Goal: Task Accomplishment & Management: Use online tool/utility

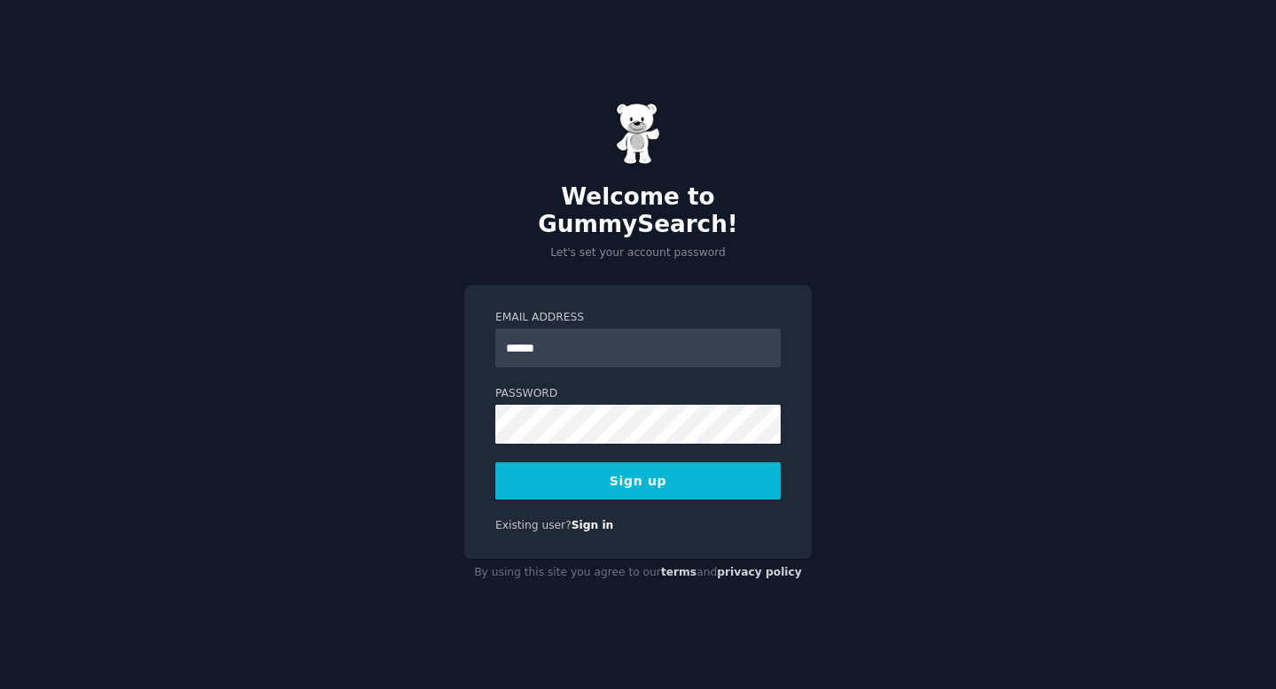
type input "**********"
click at [689, 475] on button "Sign up" at bounding box center [637, 481] width 285 height 37
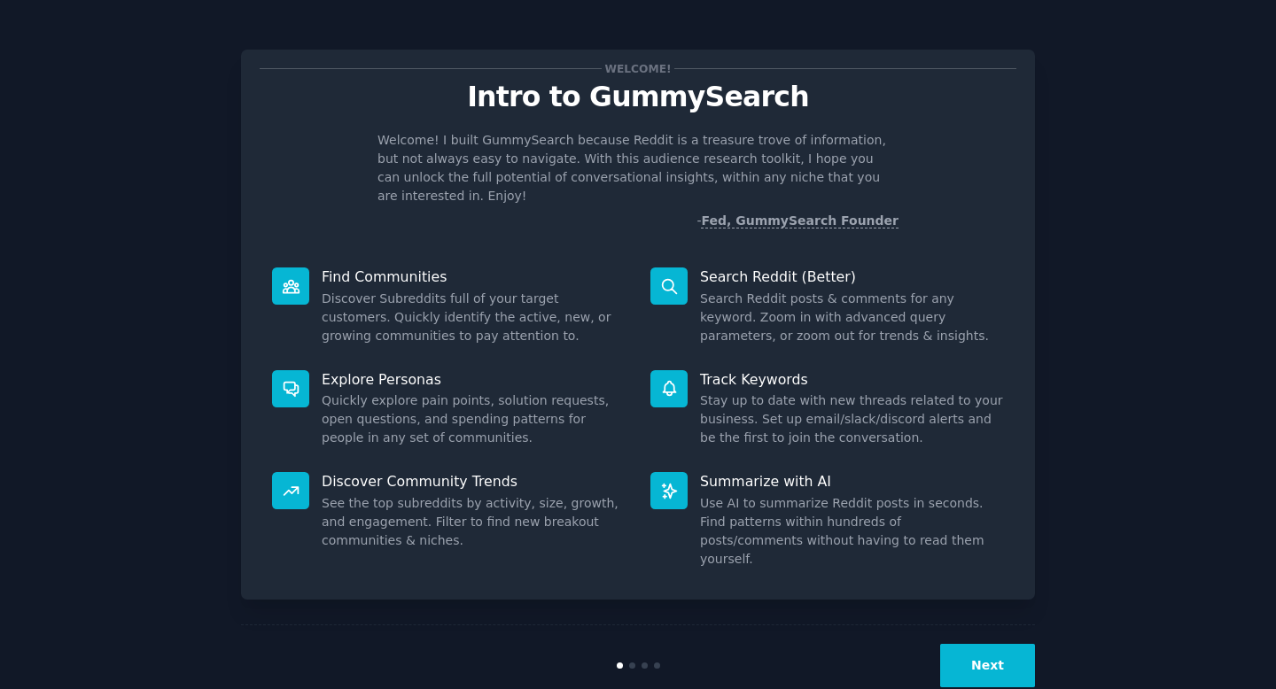
scroll to position [4, 0]
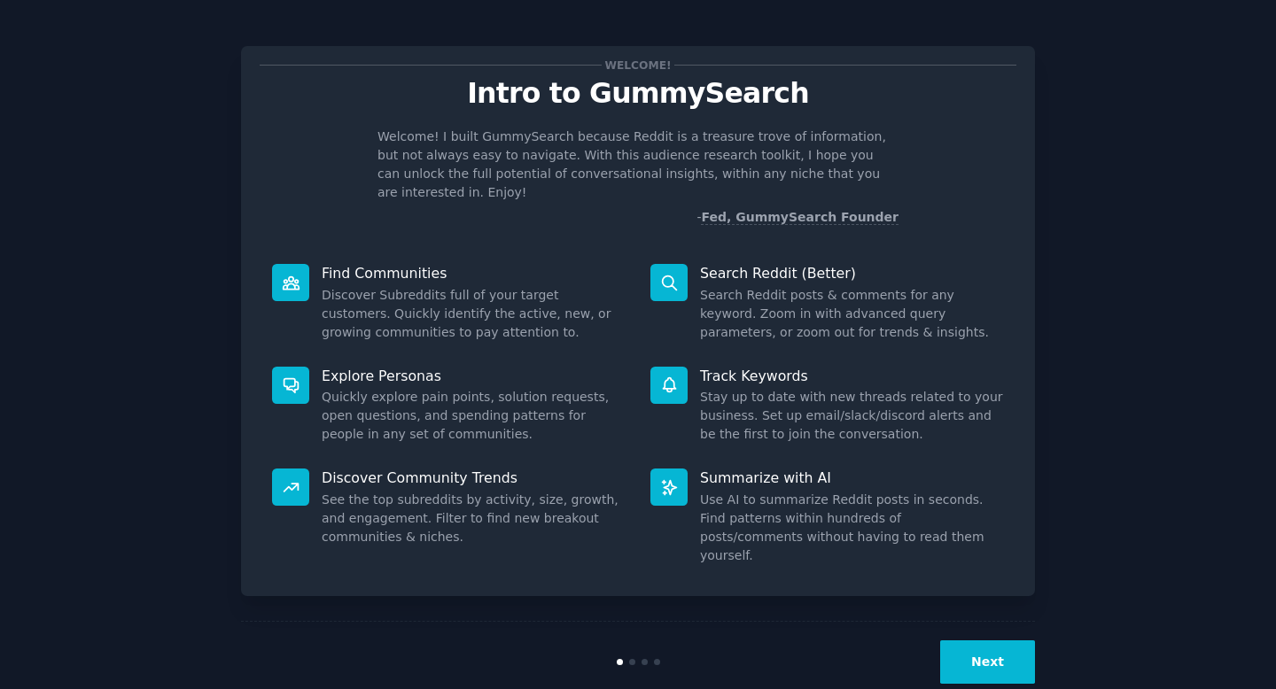
click at [1007, 641] on button "Next" at bounding box center [987, 662] width 95 height 43
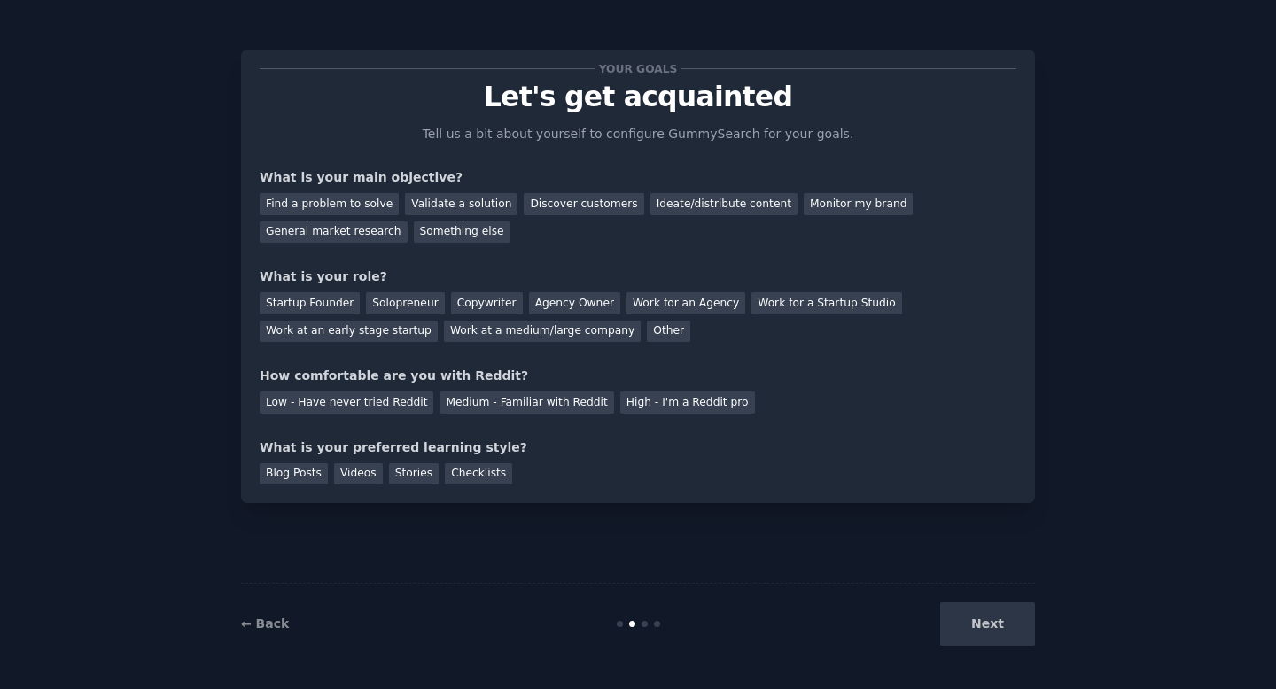
click at [1004, 620] on div "Next" at bounding box center [902, 624] width 265 height 43
click at [687, 353] on div "Your goals Let's get acquainted Tell us a bit about yourself to configure Gummy…" at bounding box center [638, 276] width 757 height 416
click at [464, 235] on div "Something else" at bounding box center [462, 233] width 97 height 22
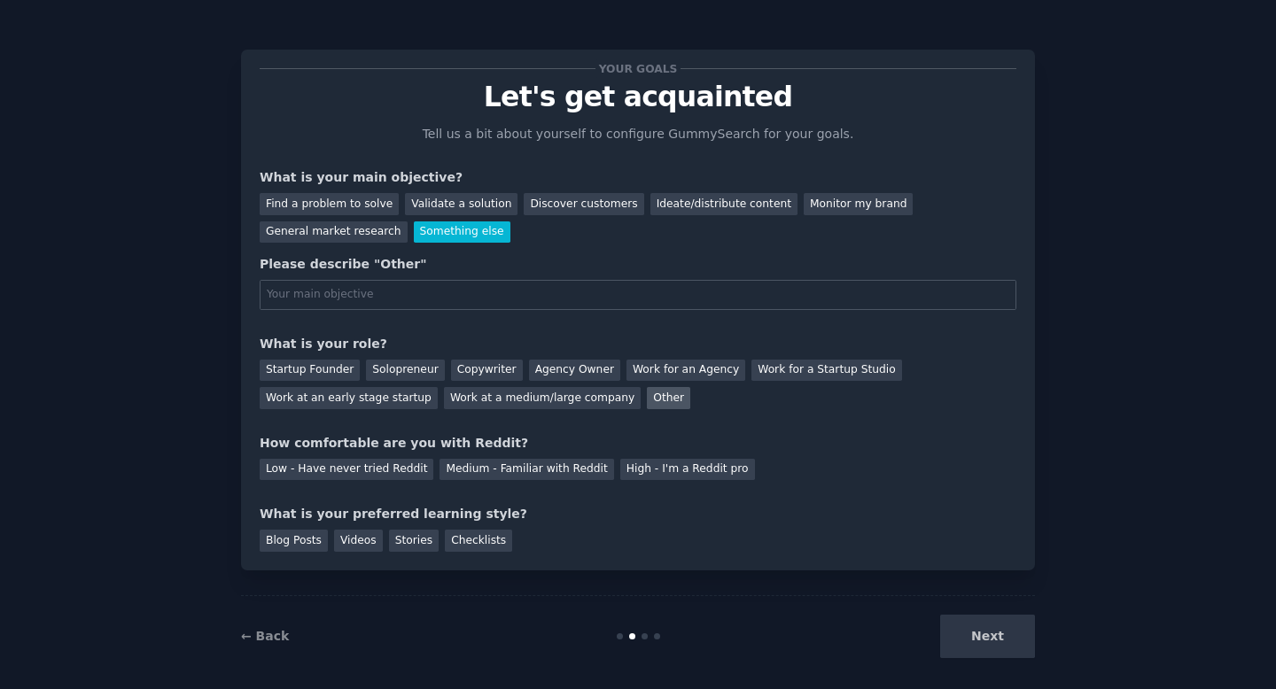
click at [647, 401] on div "Other" at bounding box center [668, 398] width 43 height 22
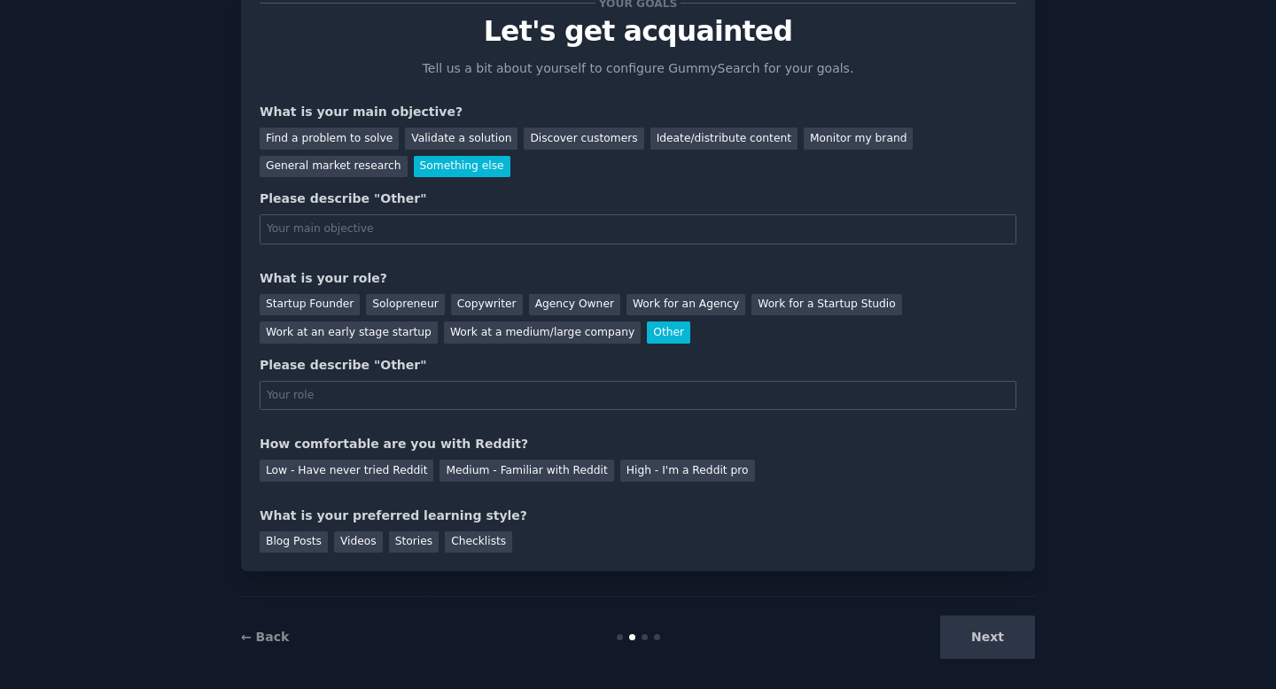
scroll to position [79, 0]
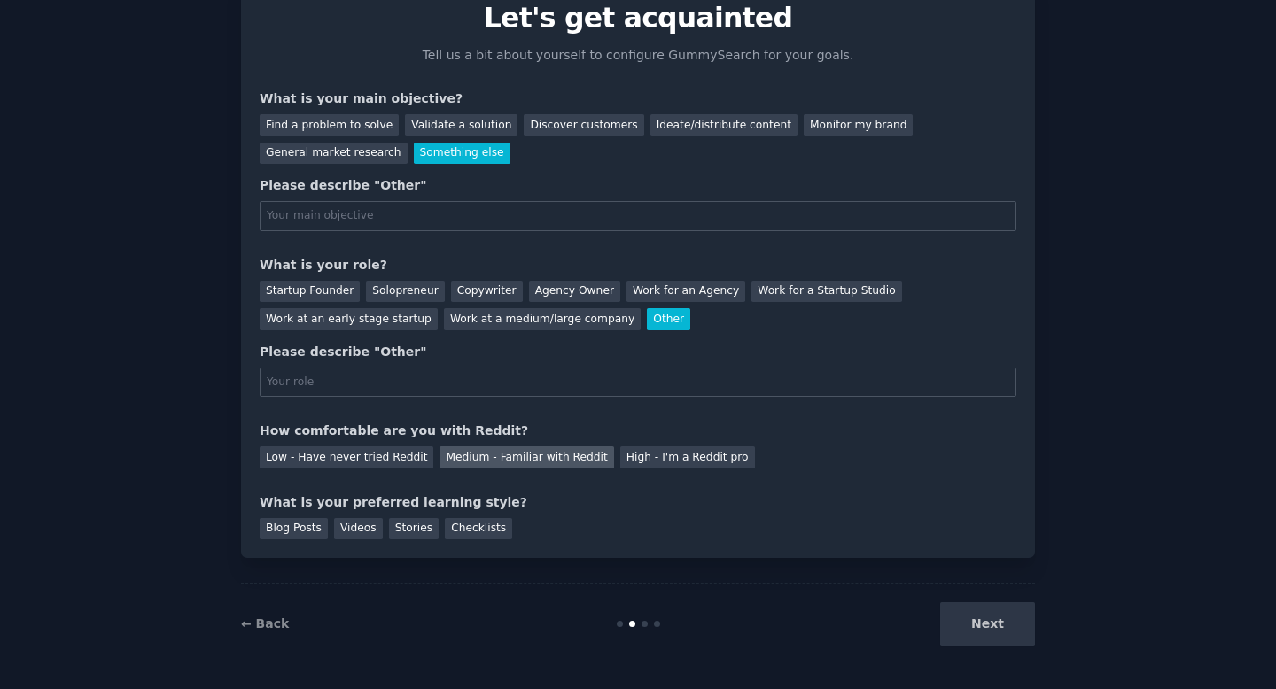
click at [570, 455] on div "Medium - Familiar with Reddit" at bounding box center [527, 458] width 174 height 22
click at [309, 538] on div "Blog Posts" at bounding box center [294, 529] width 68 height 22
click at [357, 527] on div "Videos" at bounding box center [358, 529] width 49 height 22
click at [301, 516] on div "Blog Posts Videos Stories Checklists" at bounding box center [638, 526] width 757 height 28
click at [298, 536] on div "Blog Posts" at bounding box center [294, 529] width 68 height 22
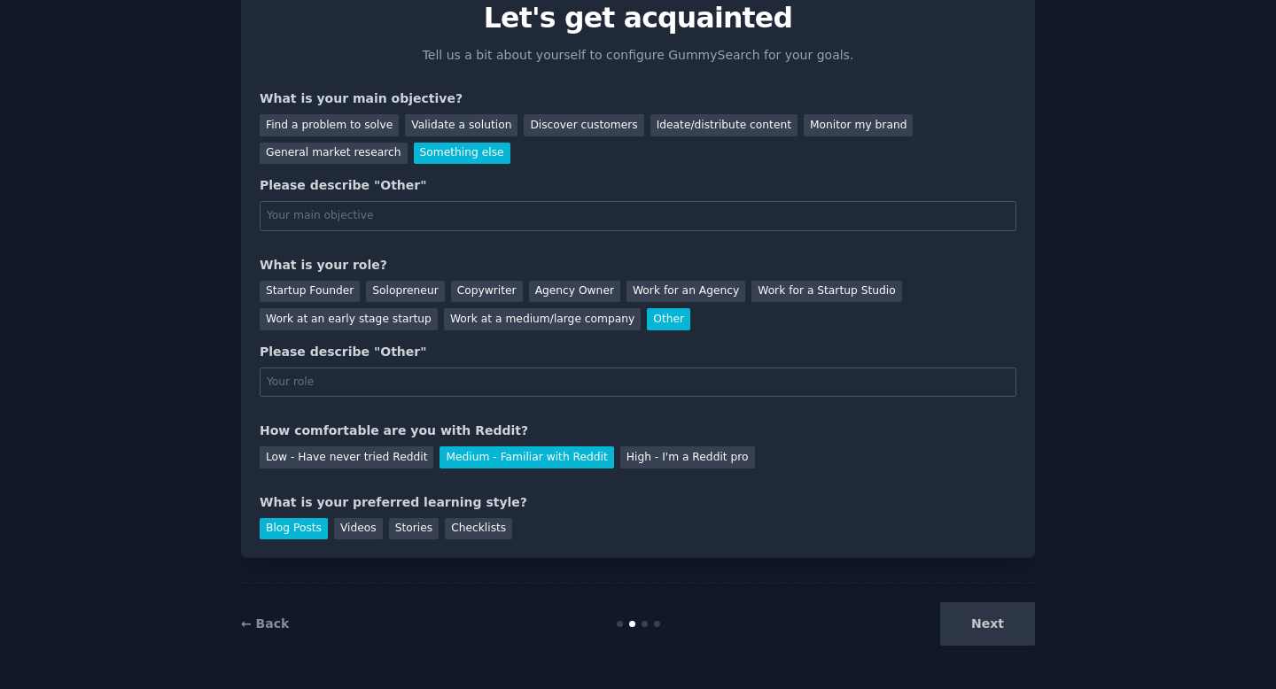
click at [1001, 619] on div "Next" at bounding box center [902, 624] width 265 height 43
click at [525, 201] on input "text" at bounding box center [638, 216] width 757 height 30
type input "get to know your product"
click at [449, 375] on input "text" at bounding box center [638, 383] width 757 height 30
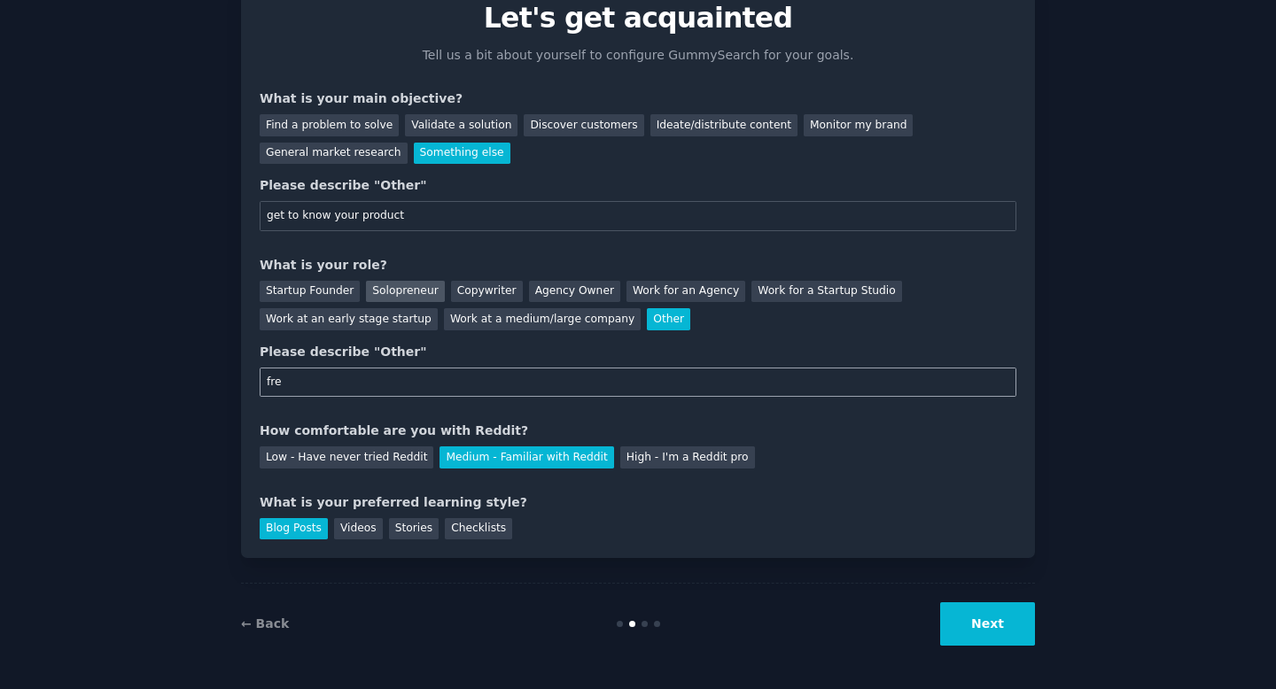
type input "fre"
click at [407, 292] on div "Solopreneur" at bounding box center [405, 292] width 78 height 22
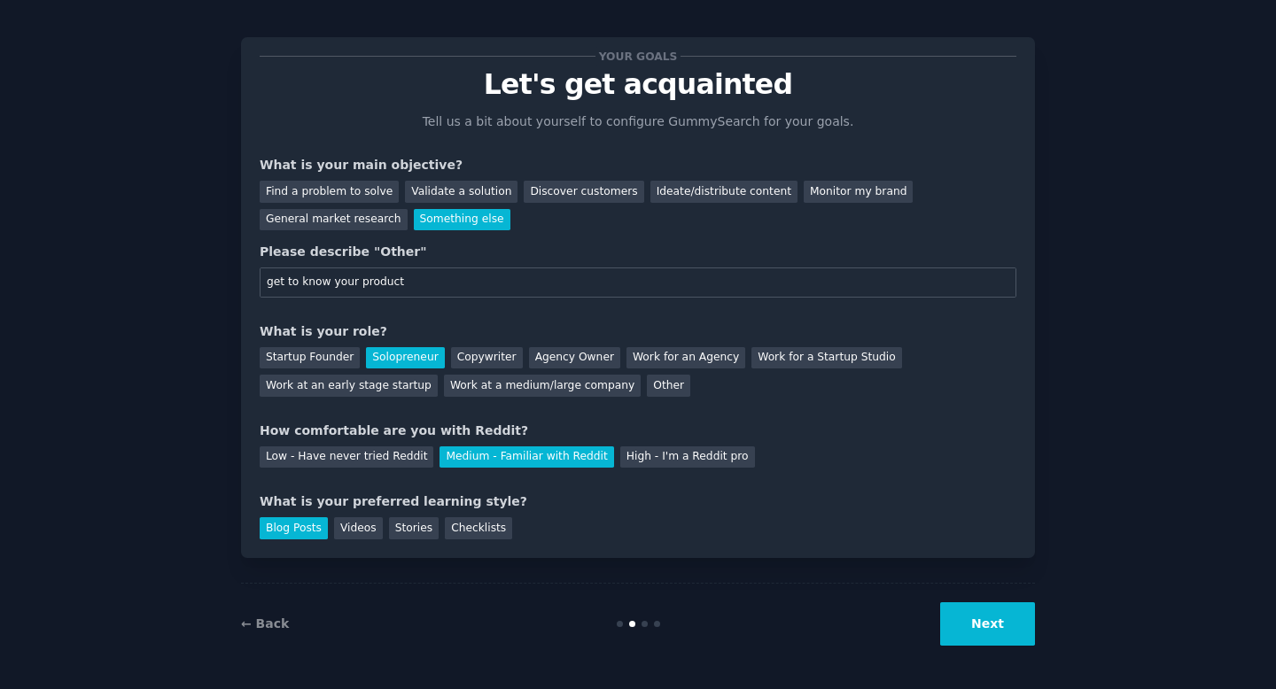
scroll to position [12, 0]
click at [969, 623] on button "Next" at bounding box center [987, 624] width 95 height 43
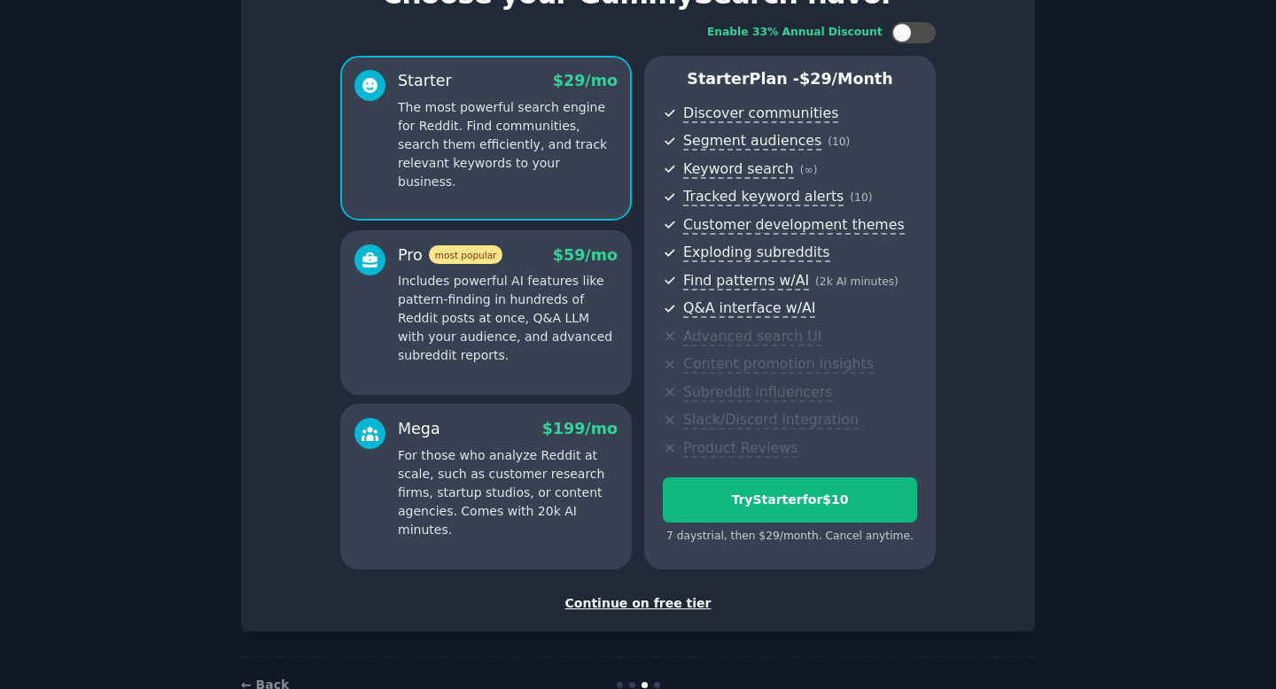
scroll to position [151, 0]
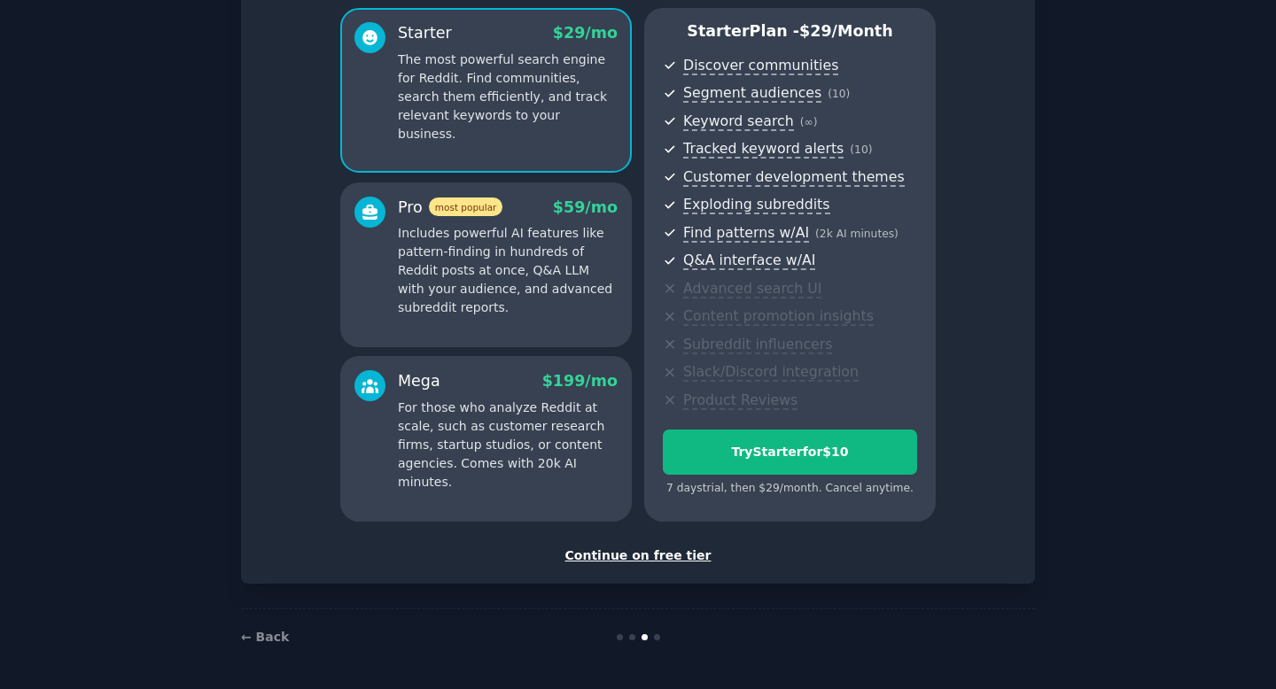
click at [661, 557] on div "Continue on free tier" at bounding box center [638, 556] width 757 height 19
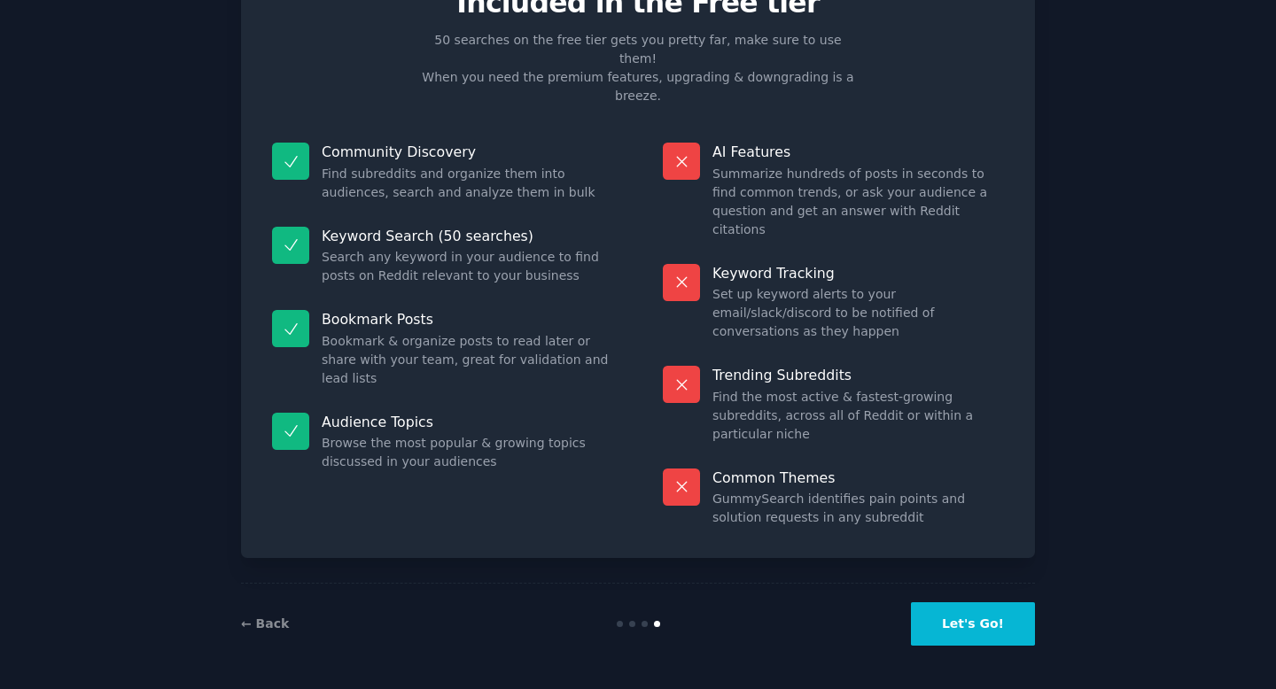
scroll to position [1, 0]
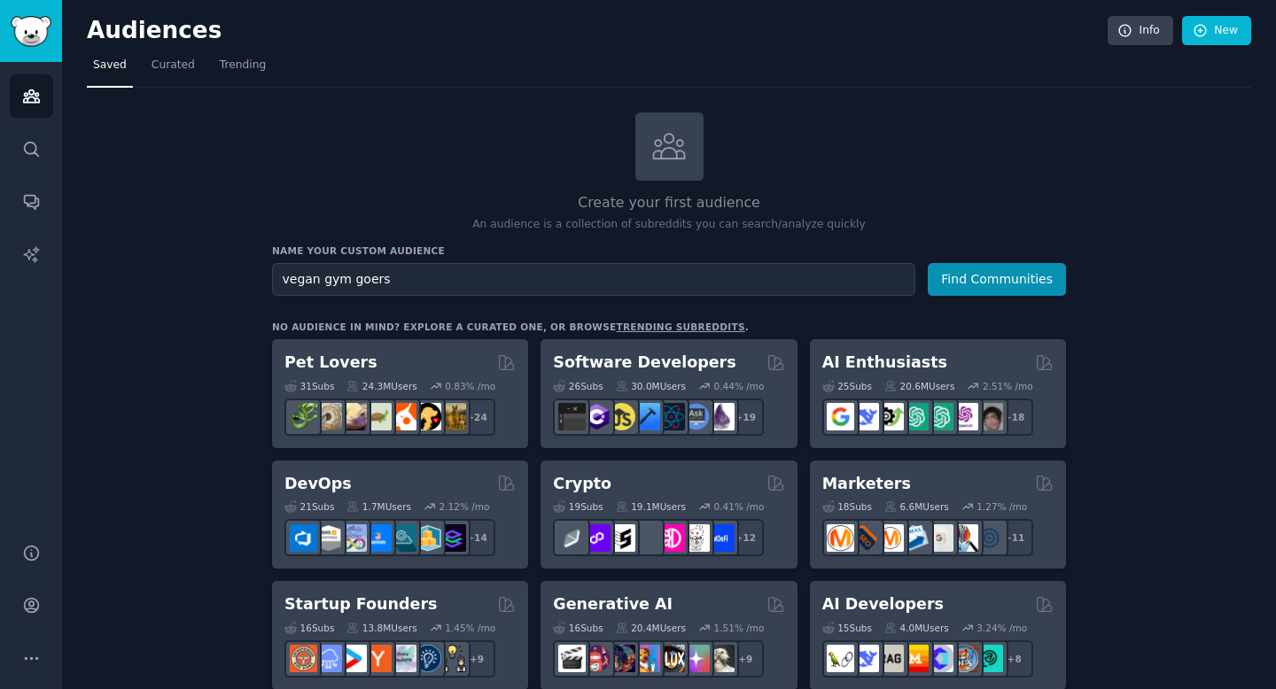
type input "vegan gym goers"
click at [928, 263] on button "Find Communities" at bounding box center [997, 279] width 138 height 33
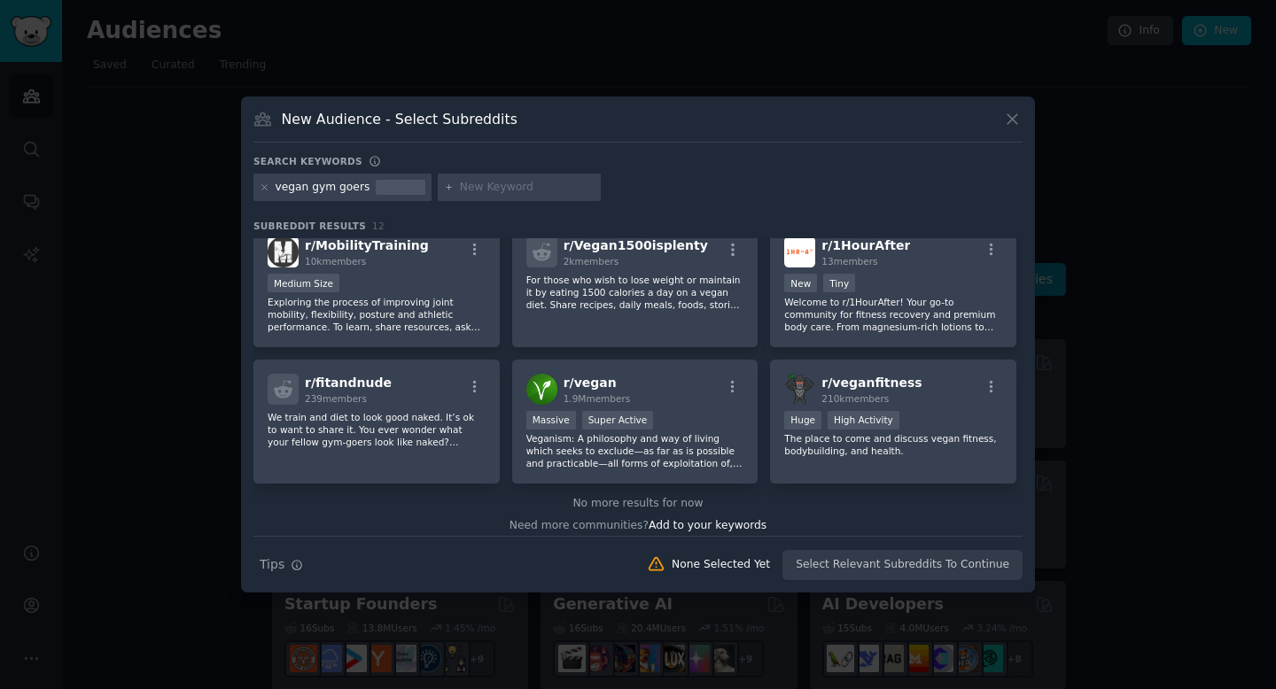
scroll to position [300, 0]
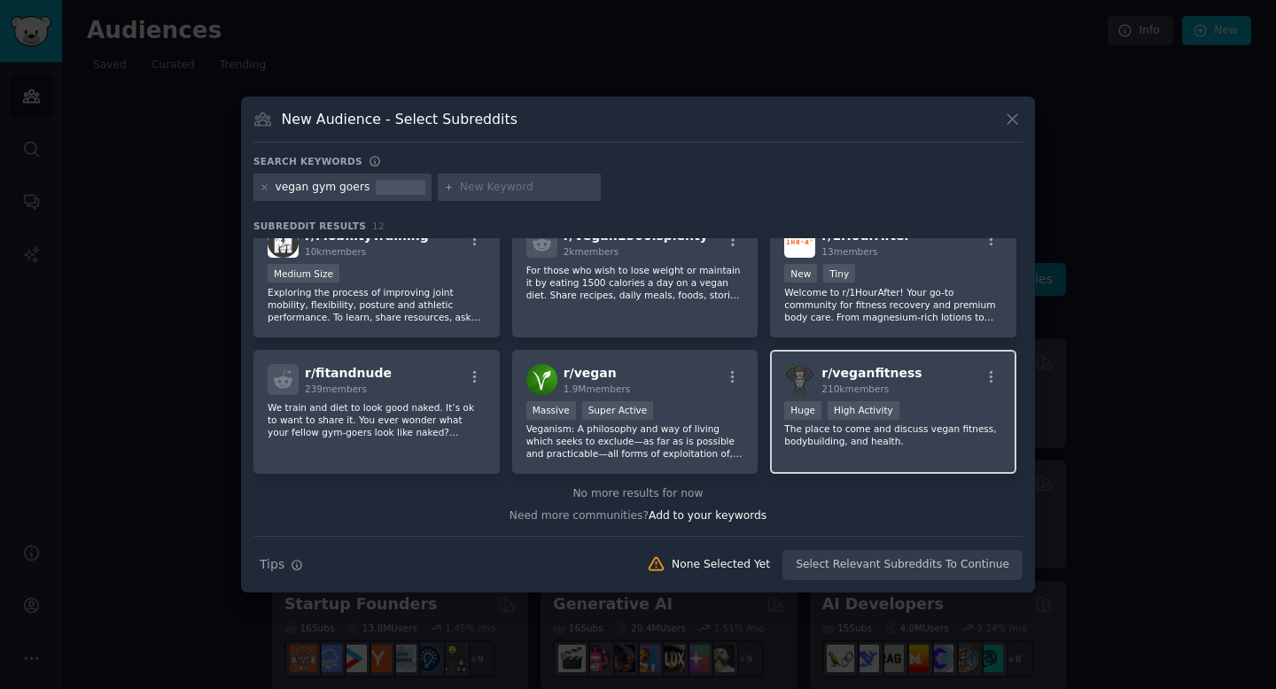
click at [866, 378] on span "r/ veganfitness" at bounding box center [871, 373] width 100 height 14
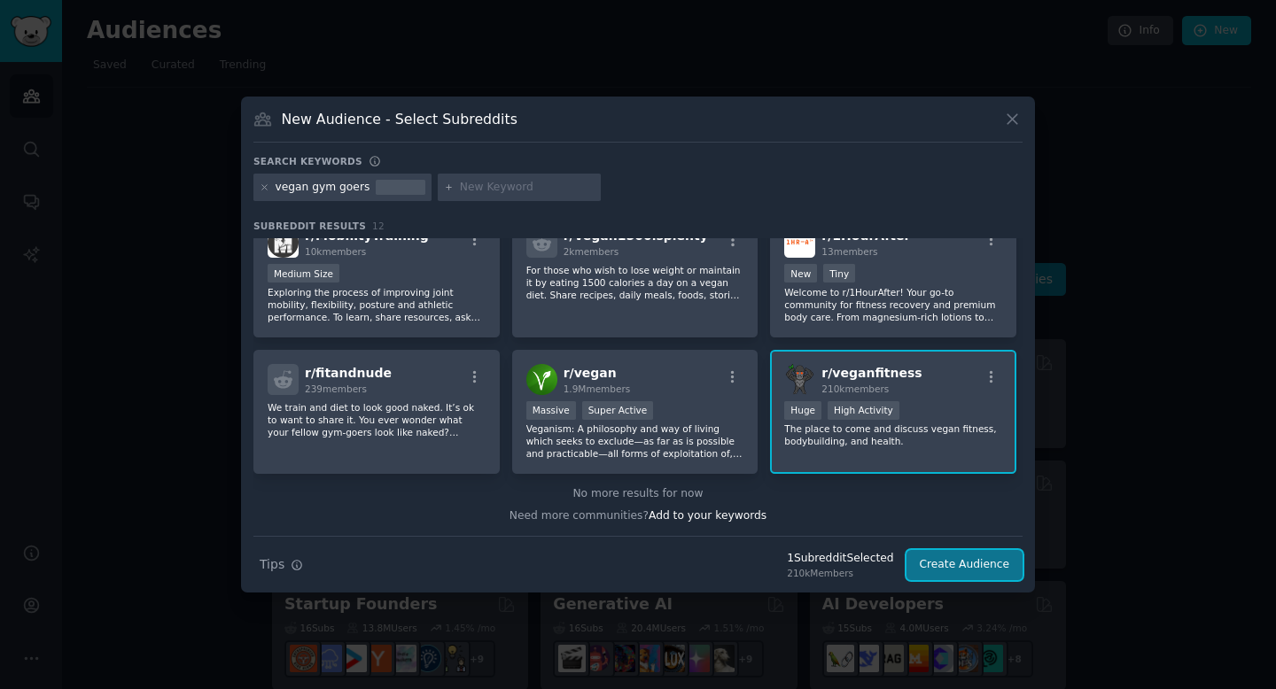
click at [935, 556] on button "Create Audience" at bounding box center [965, 565] width 117 height 30
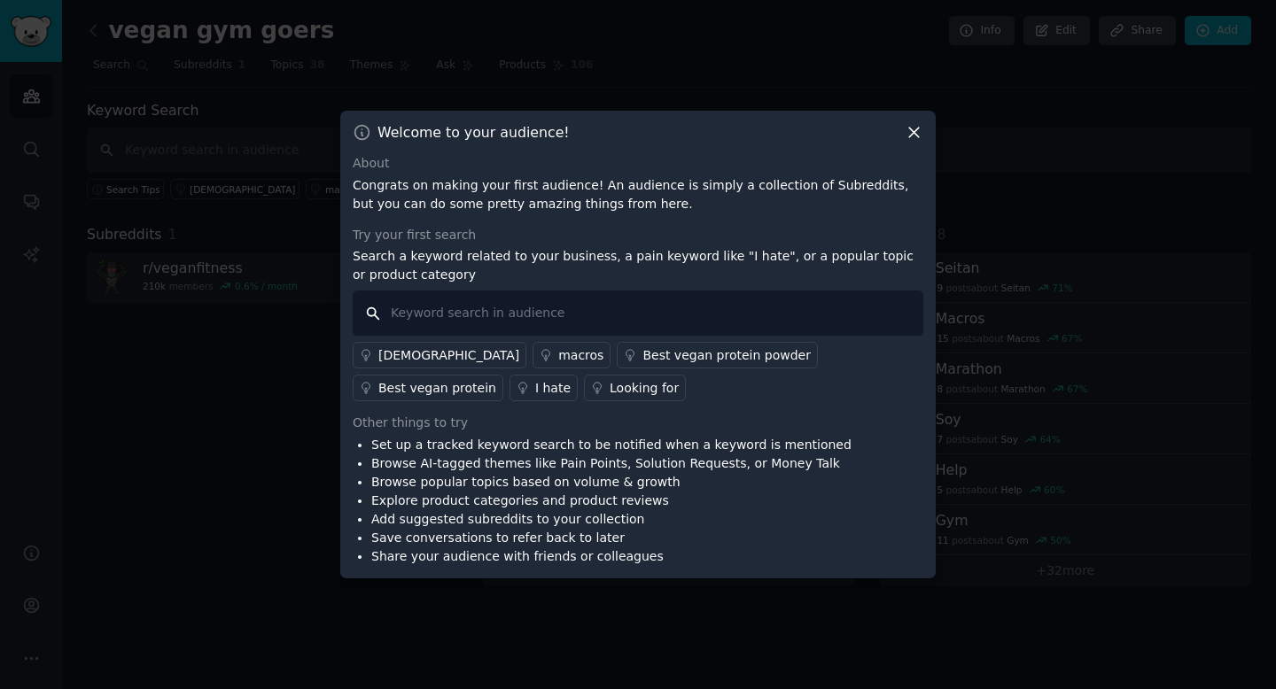
click at [543, 307] on input "text" at bounding box center [638, 313] width 571 height 45
type input "vegan protein intake"
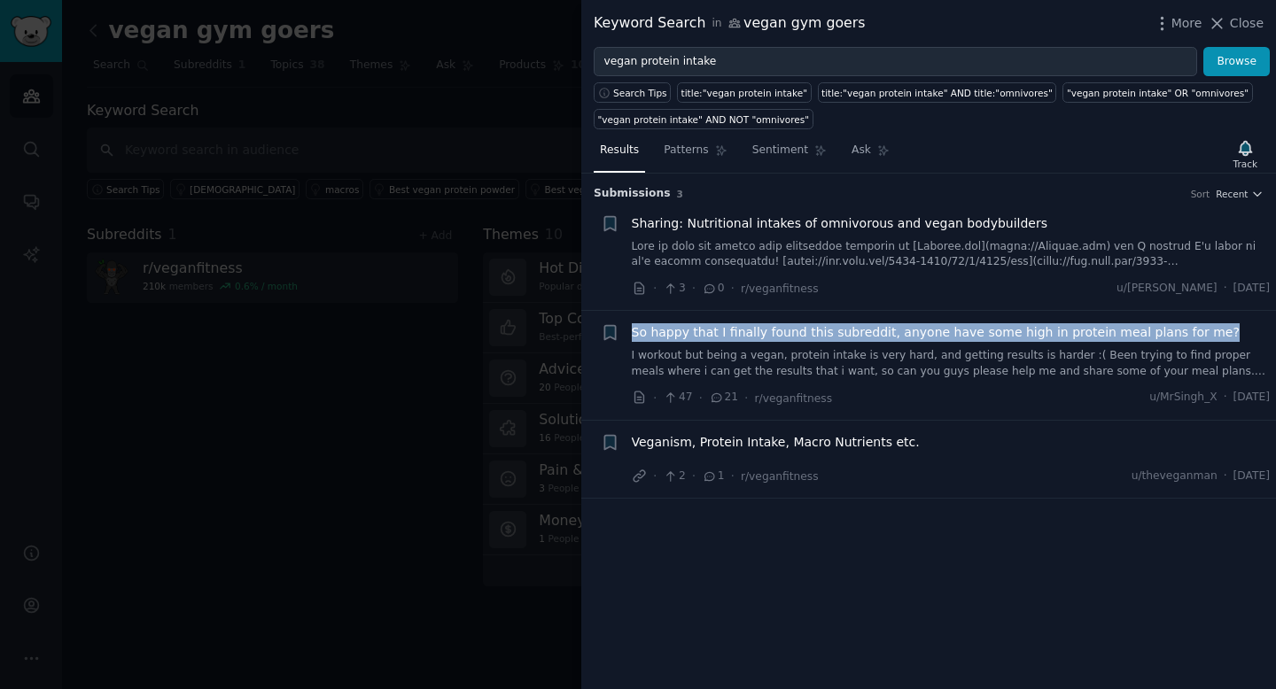
click at [773, 222] on span "Sharing: Nutritional intakes of omnivorous and vegan bodybuilders" at bounding box center [840, 223] width 416 height 19
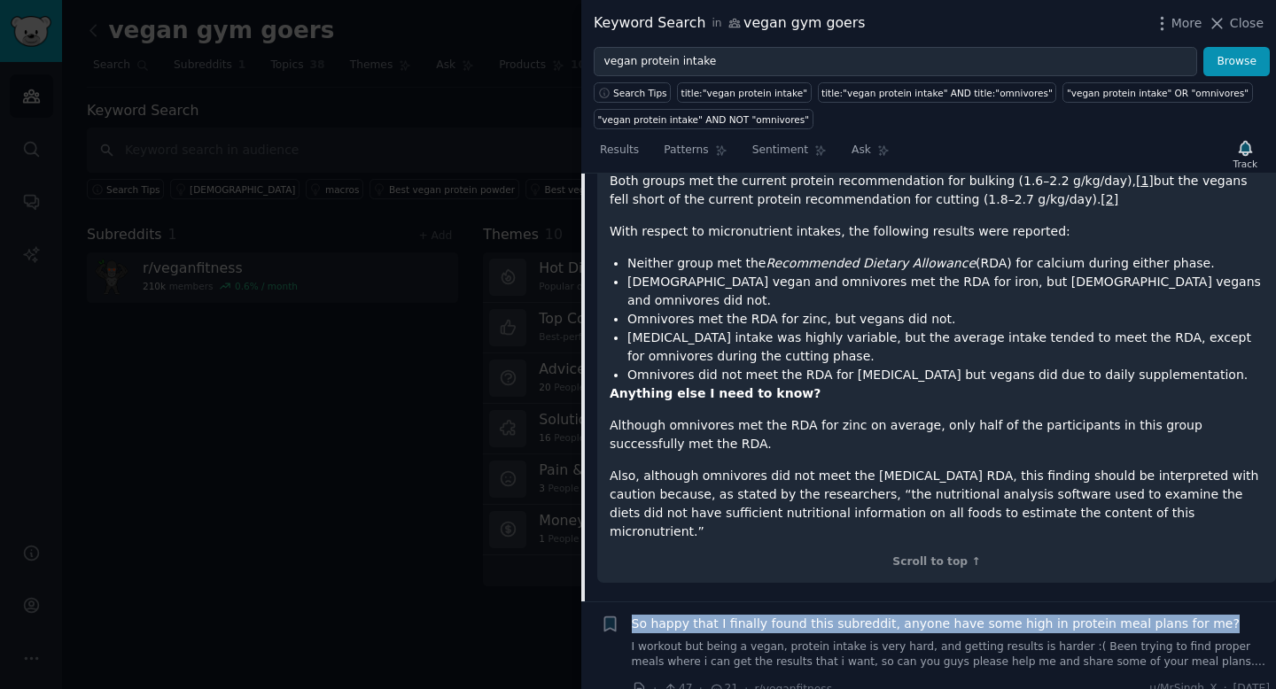
scroll to position [900, 0]
